Goal: Task Accomplishment & Management: Complete application form

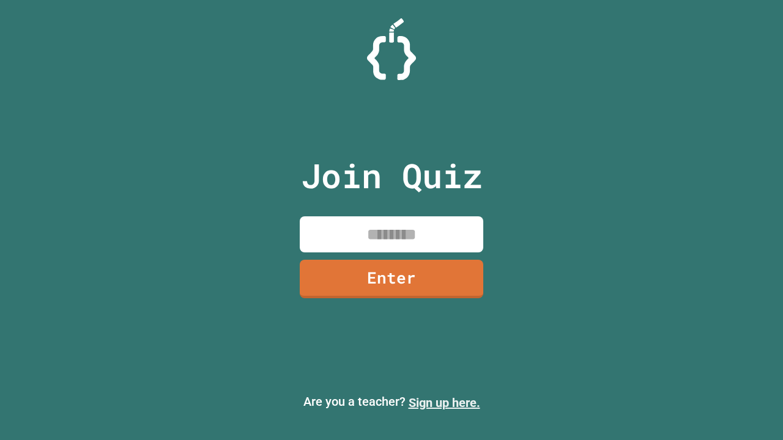
click at [444, 403] on link "Sign up here." at bounding box center [444, 403] width 72 height 15
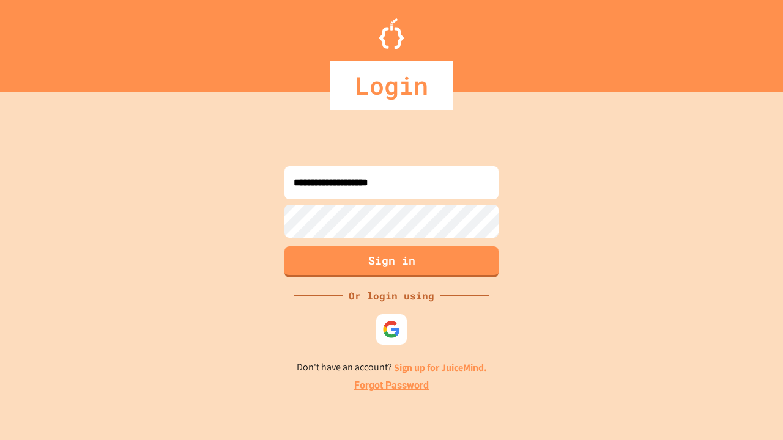
type input "**********"
